Goal: Task Accomplishment & Management: Manage account settings

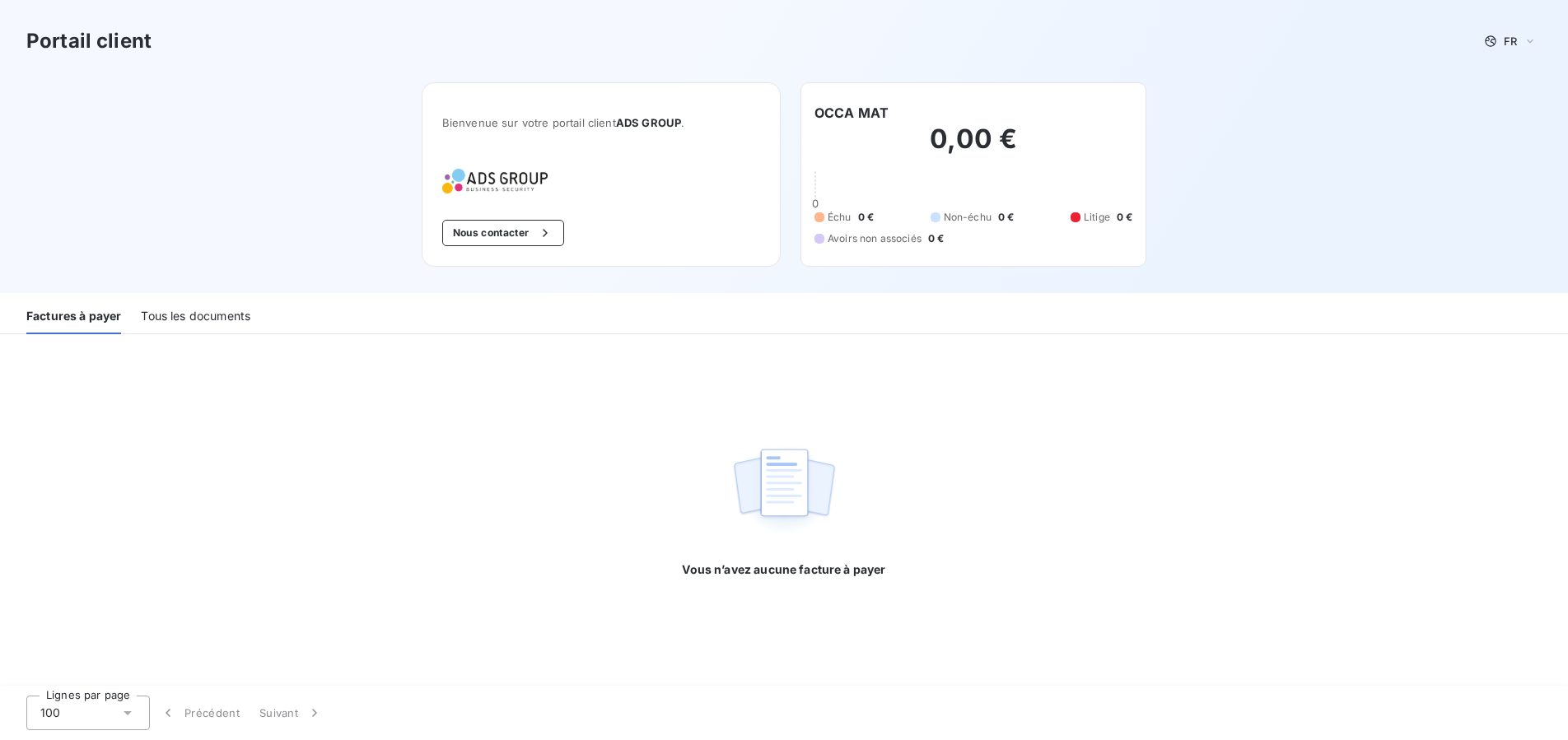
click at [195, 319] on div "Tous les documents" at bounding box center [196, 316] width 109 height 35
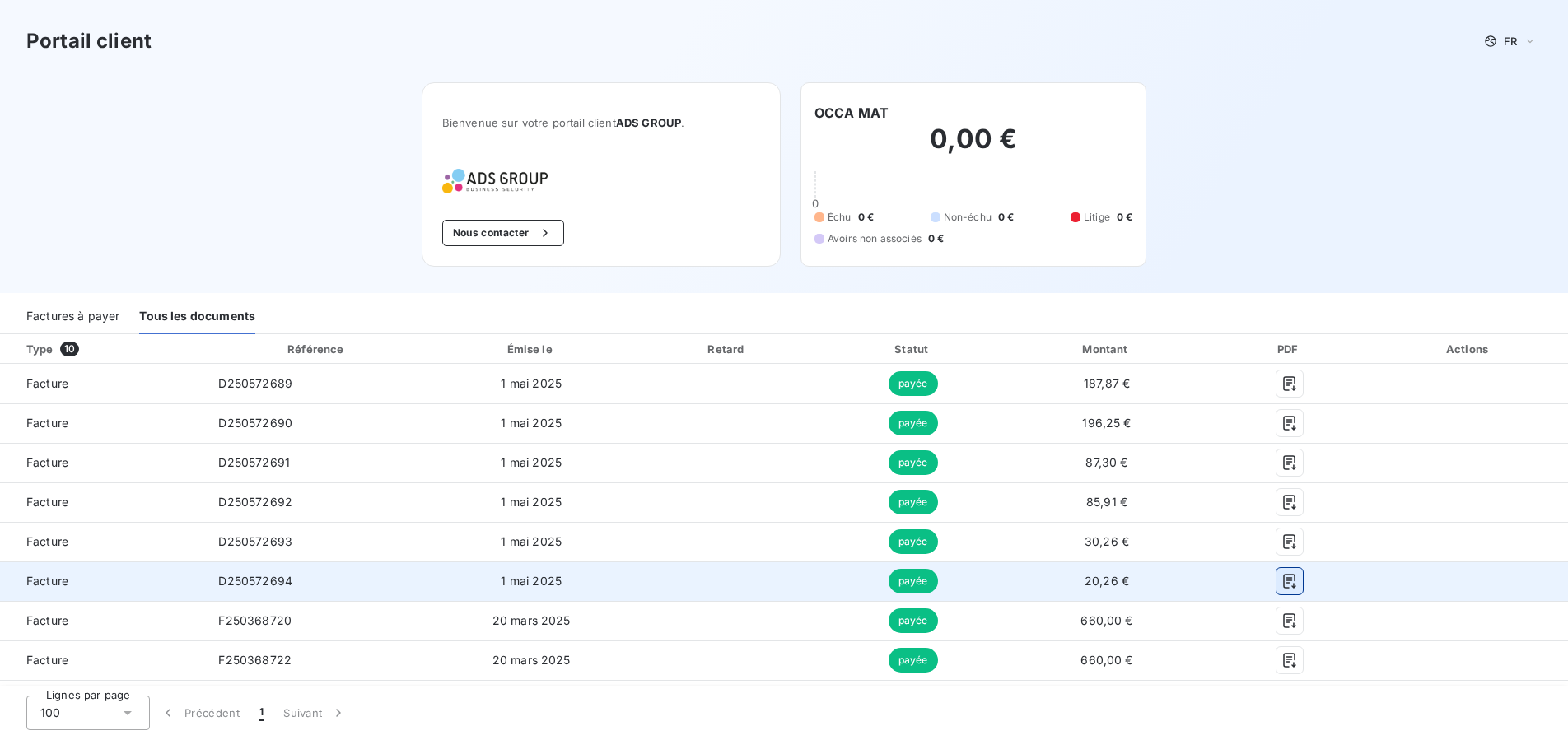
click at [1286, 583] on icon "button" at bounding box center [1288, 581] width 12 height 15
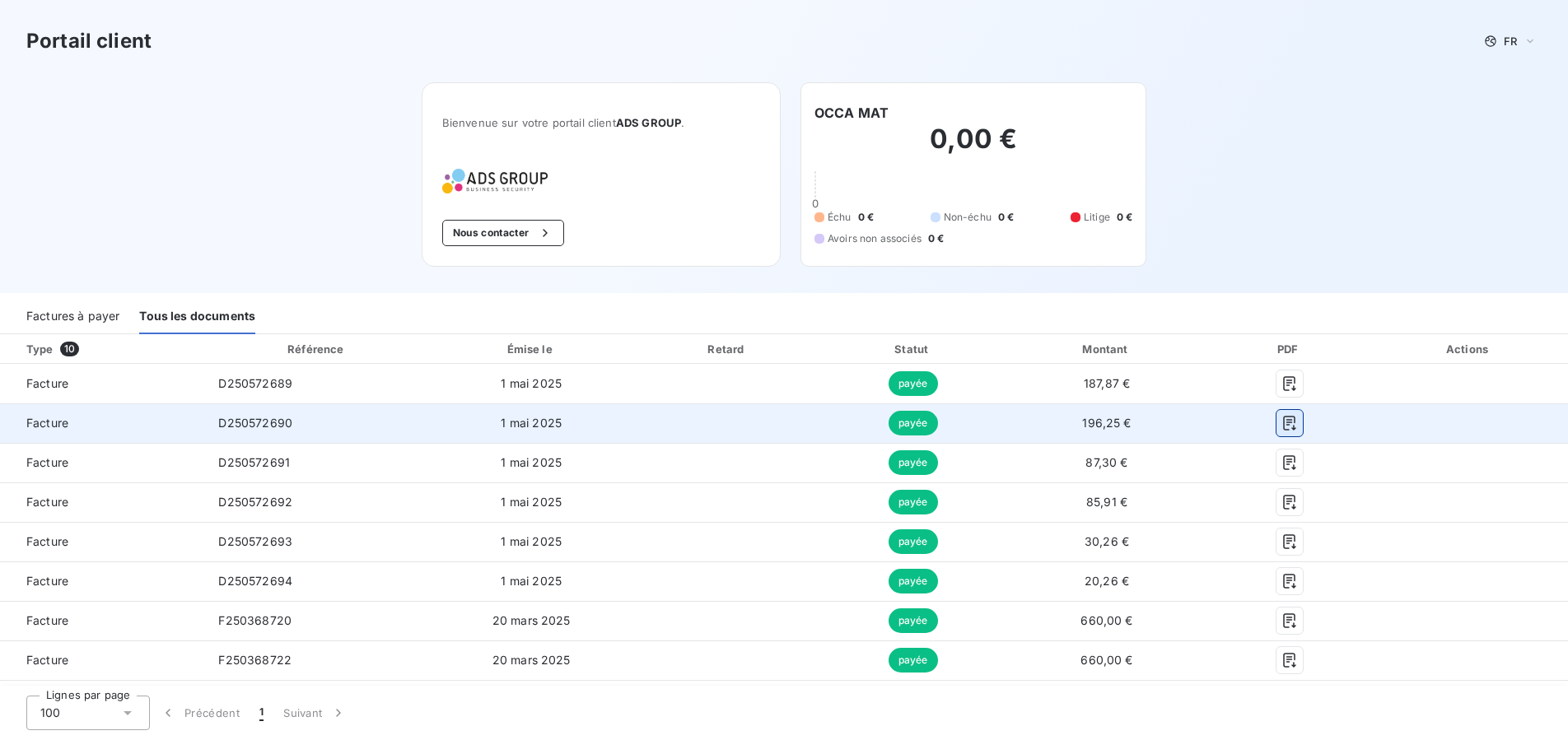
click at [1287, 427] on icon "button" at bounding box center [1289, 423] width 17 height 17
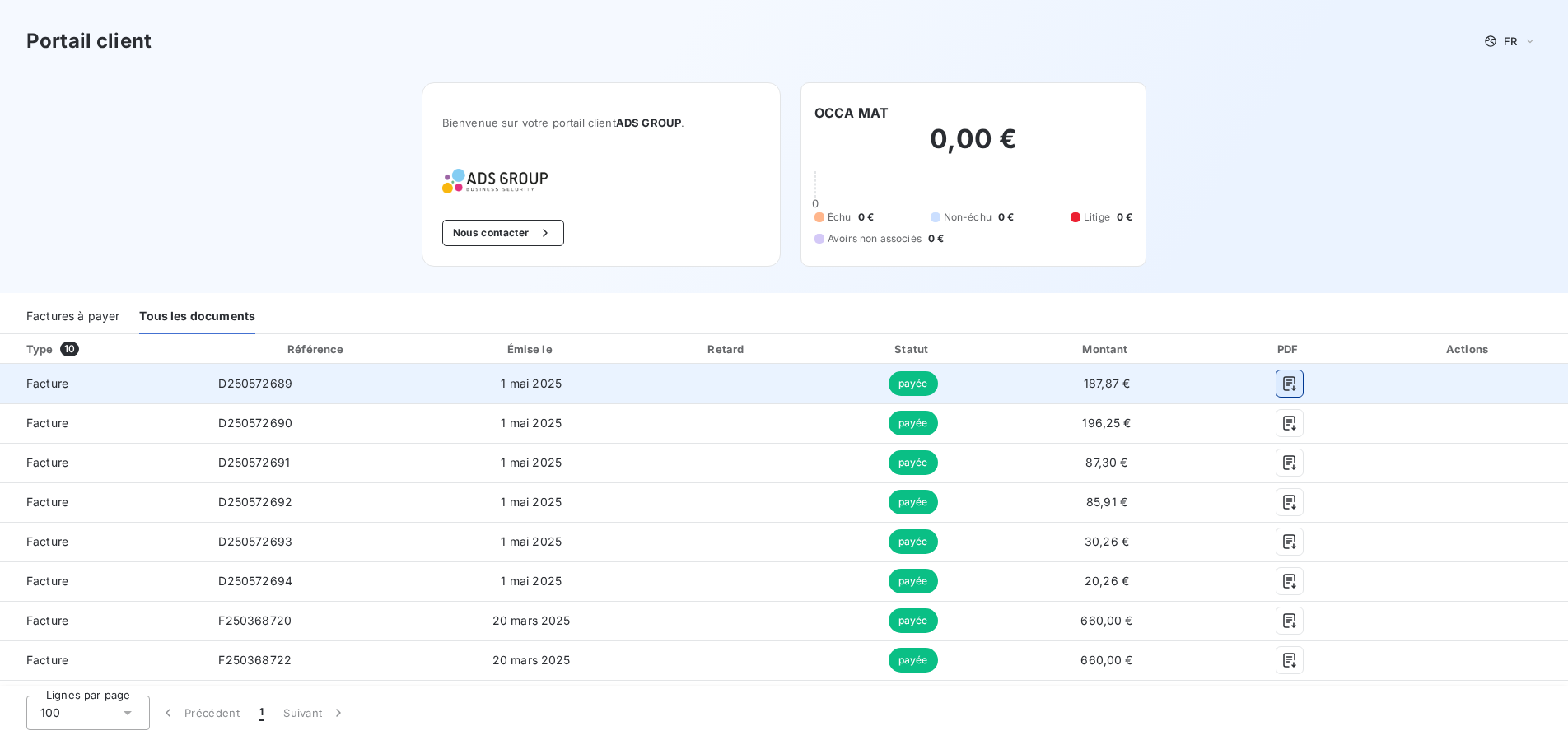
click at [1292, 380] on icon "button" at bounding box center [1289, 383] width 17 height 17
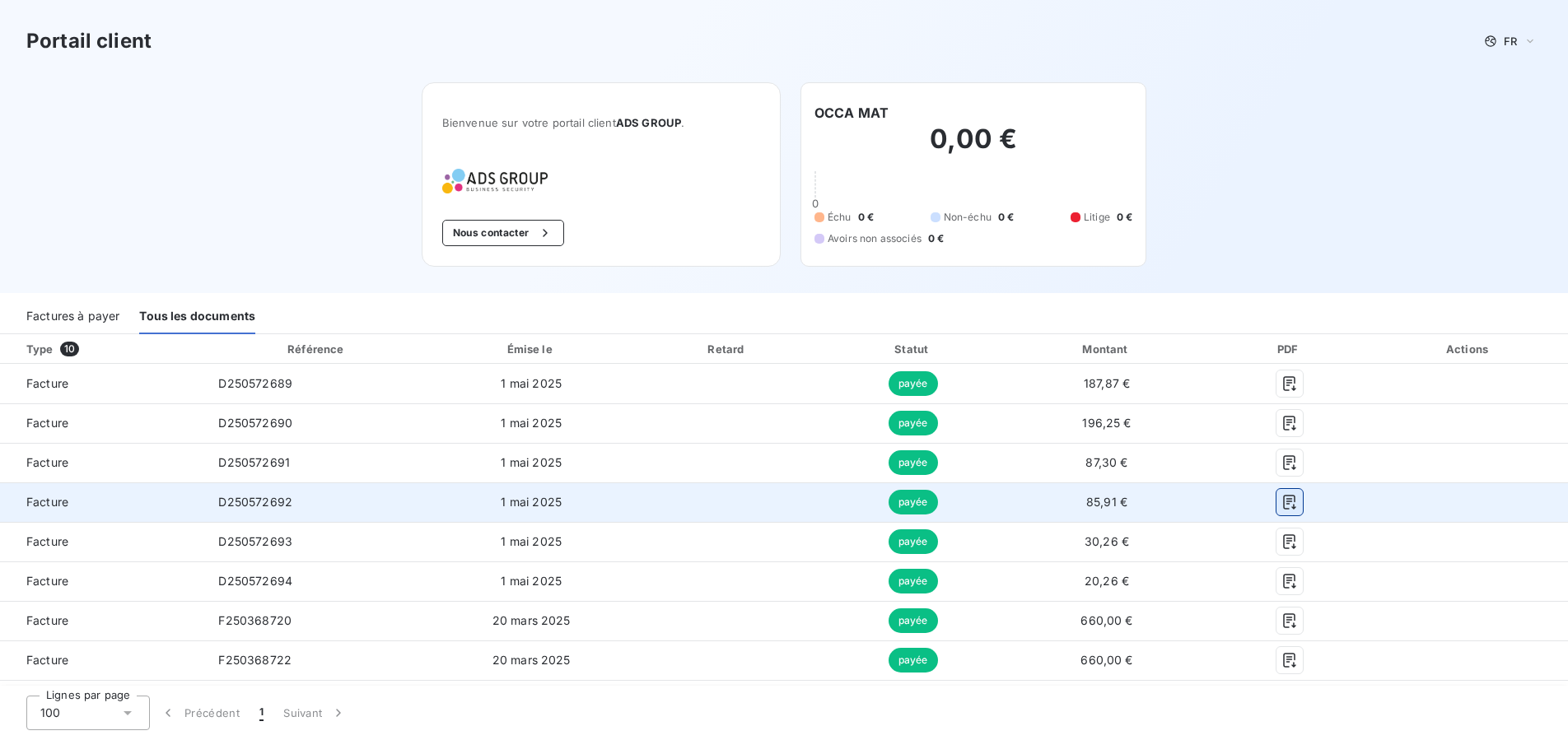
click at [1287, 503] on icon "button" at bounding box center [1289, 502] width 17 height 17
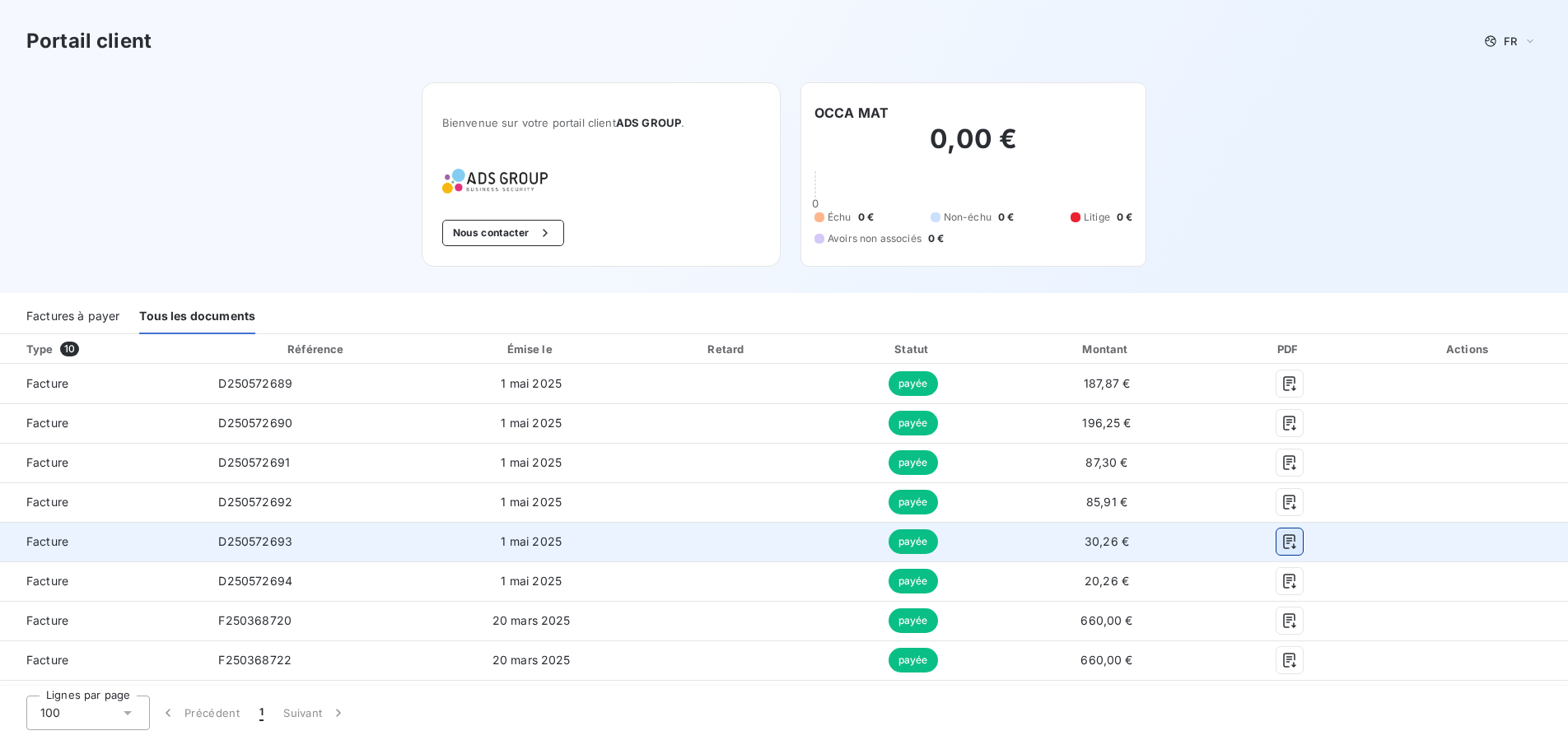
click at [1287, 546] on icon "button" at bounding box center [1289, 541] width 17 height 17
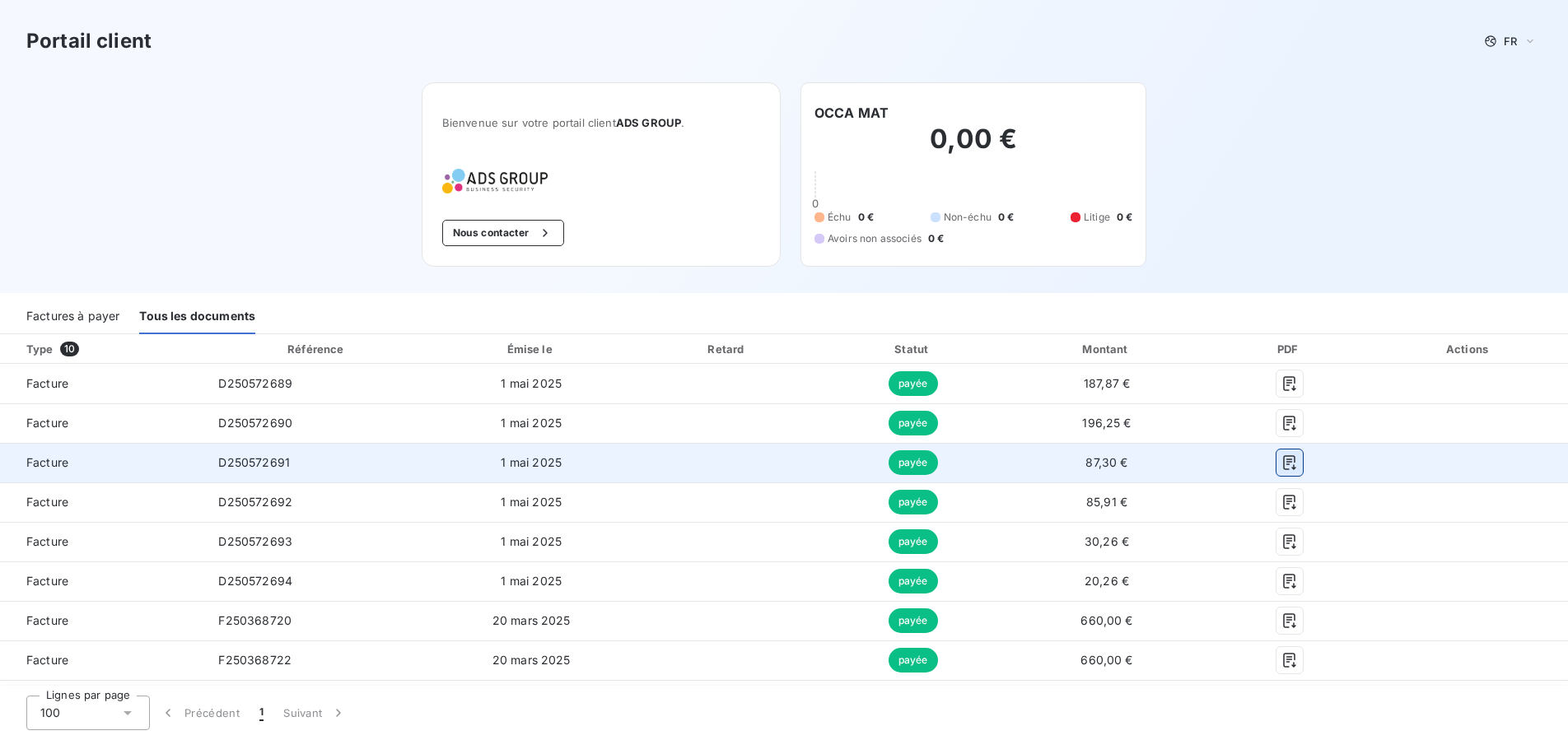
click at [1286, 465] on icon "button" at bounding box center [1289, 462] width 17 height 17
